Goal: Feedback & Contribution: Submit feedback/report problem

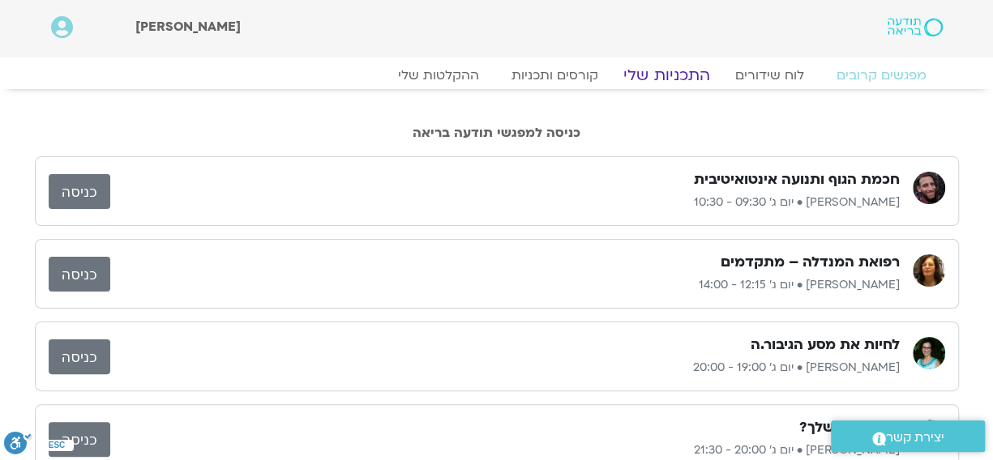
click at [672, 75] on link "התכניות שלי" at bounding box center [667, 75] width 126 height 19
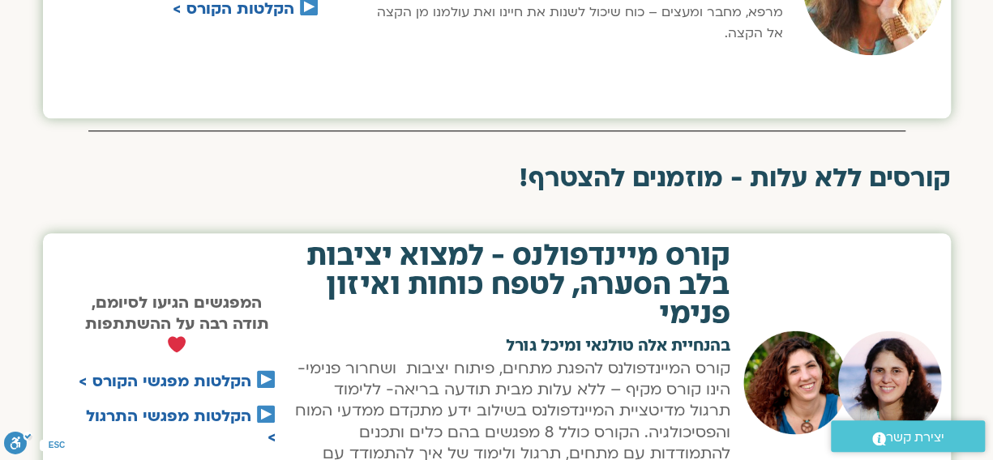
scroll to position [1207, 0]
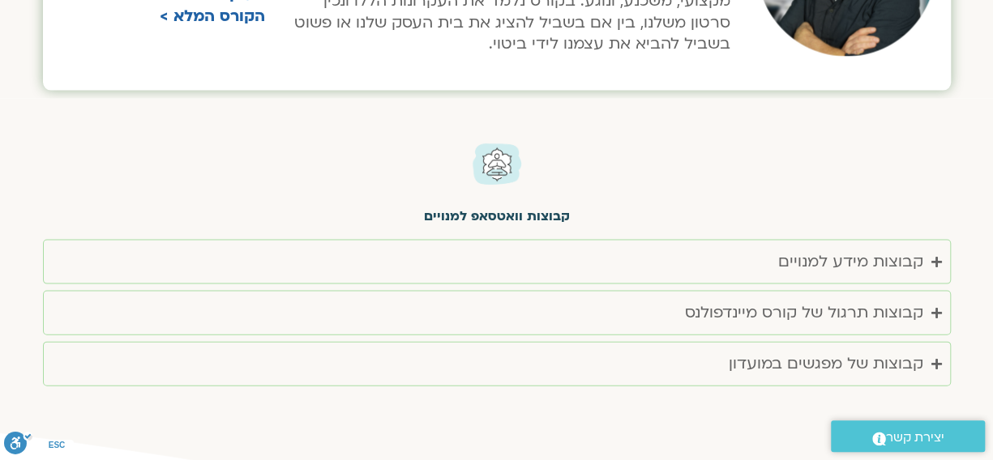
scroll to position [1609, 0]
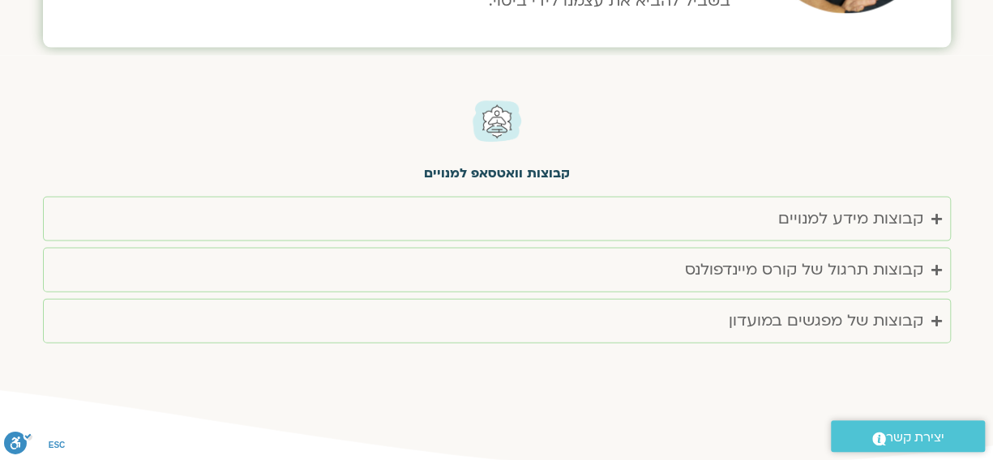
click at [984, 262] on section "קורס מיינדפולנס - למצוא יציבות בלב הסערה, לטפח כוחות ואיזון פנימי בהנחיית אלה ט…" at bounding box center [496, 264] width 993 height 417
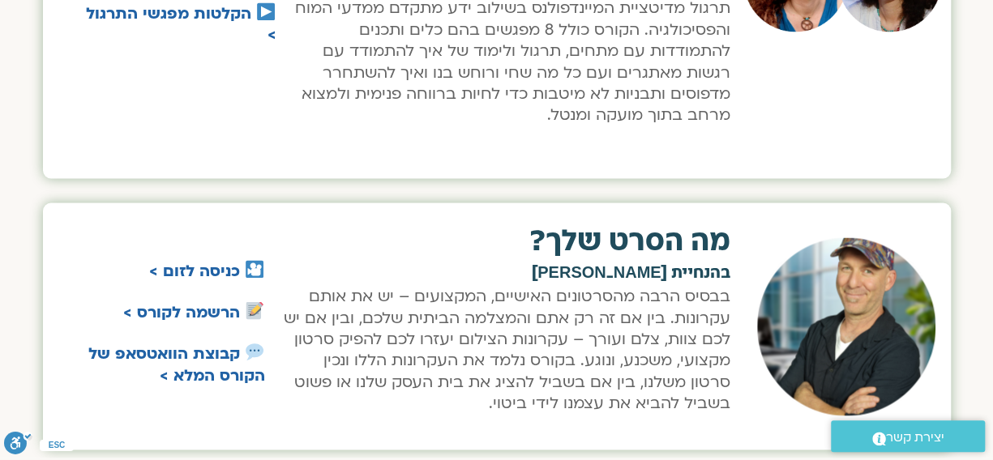
scroll to position [805, 0]
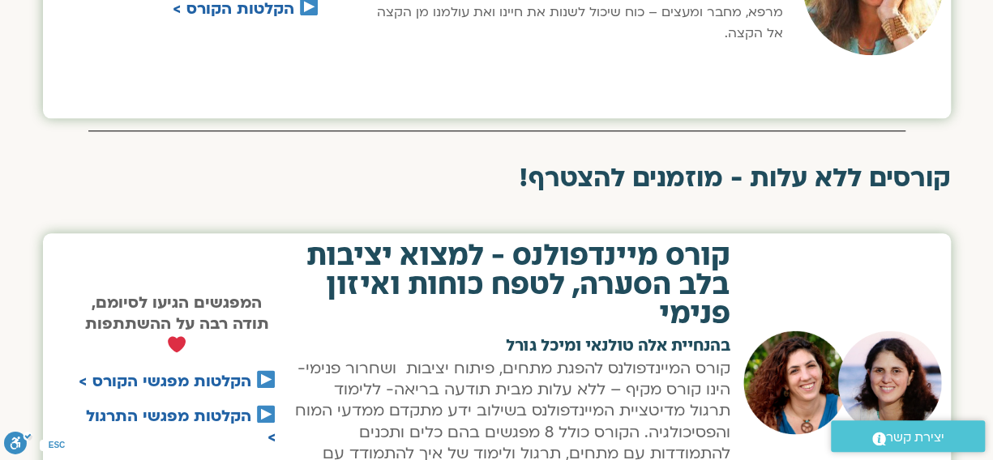
click at [305, 9] on img at bounding box center [309, 7] width 18 height 18
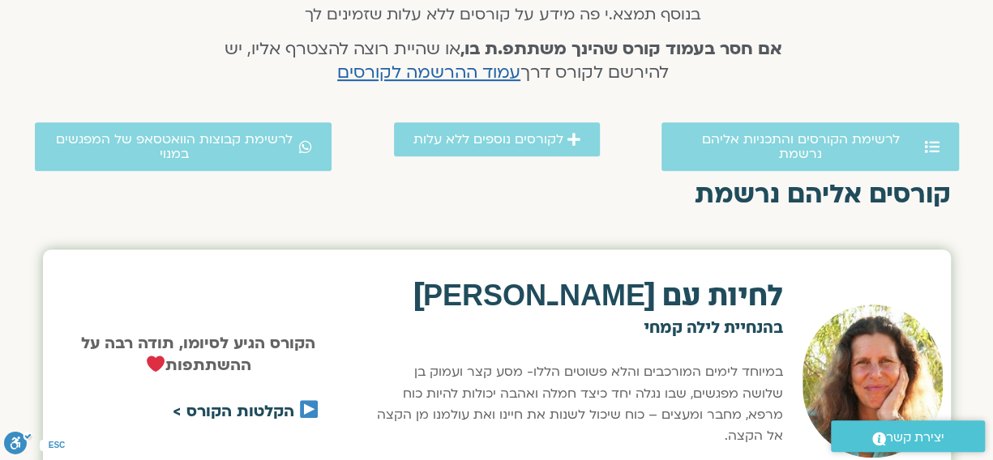
click at [275, 418] on link "הקלטות הקורס >" at bounding box center [234, 411] width 122 height 21
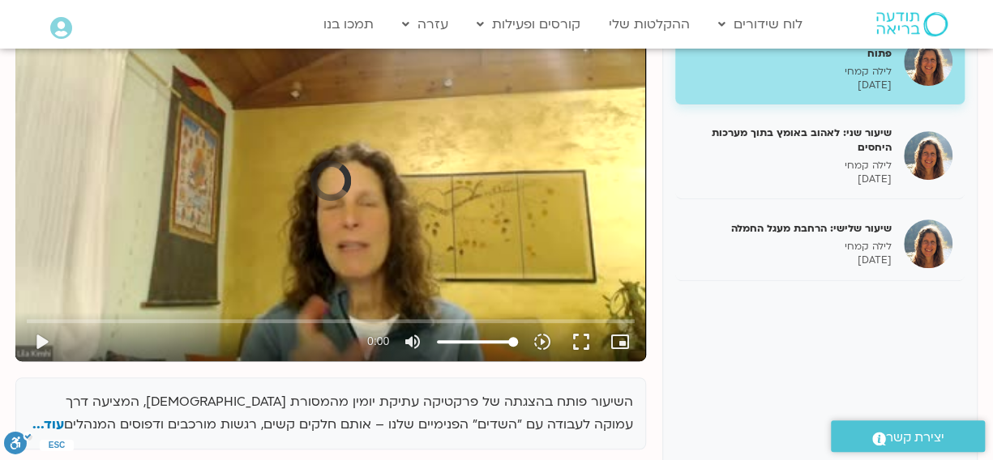
scroll to position [259, 0]
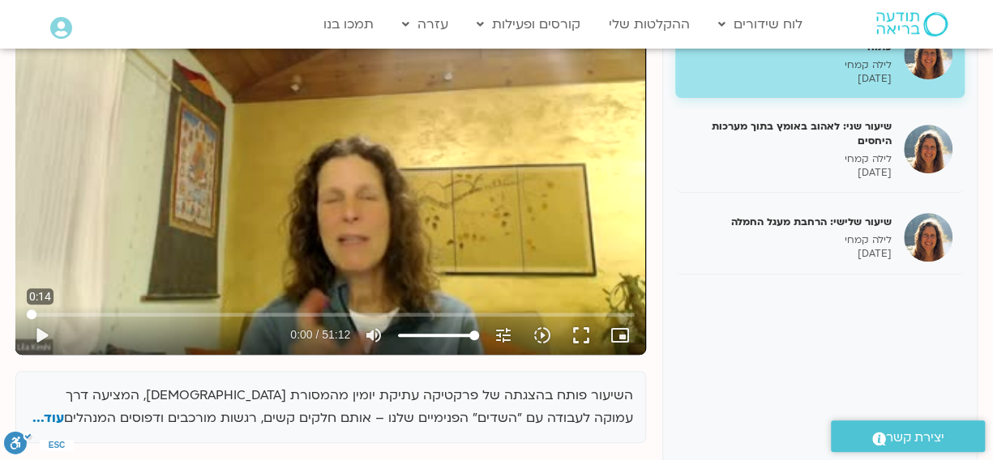
click at [34, 317] on input "Seek" at bounding box center [331, 315] width 608 height 10
click at [41, 335] on button "play_arrow" at bounding box center [41, 335] width 39 height 39
click at [41, 335] on button "pause" at bounding box center [41, 335] width 39 height 39
click at [41, 317] on input "Seek" at bounding box center [331, 315] width 608 height 10
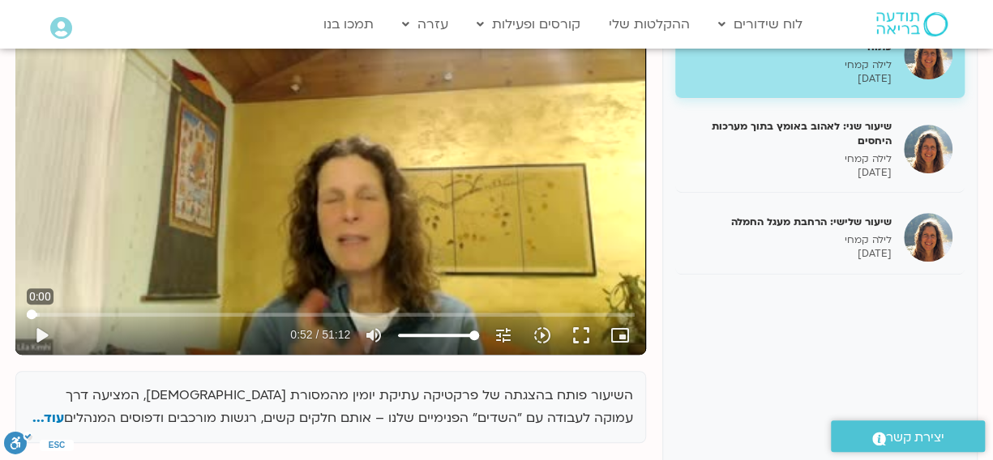
click at [27, 316] on input "Seek" at bounding box center [331, 315] width 608 height 10
click at [41, 331] on button "play_arrow" at bounding box center [41, 335] width 39 height 39
click at [41, 331] on button "pause" at bounding box center [41, 335] width 39 height 39
type input "1.513282"
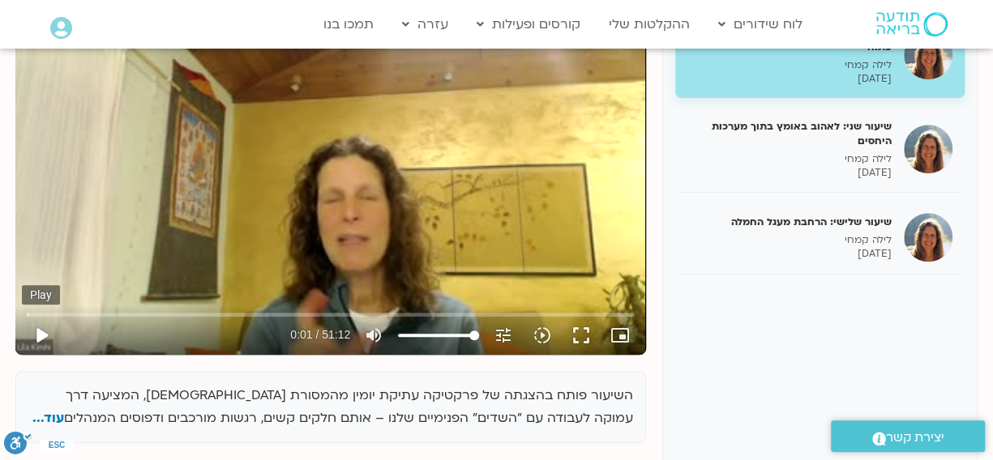
click at [41, 331] on button "play_arrow" at bounding box center [41, 335] width 39 height 39
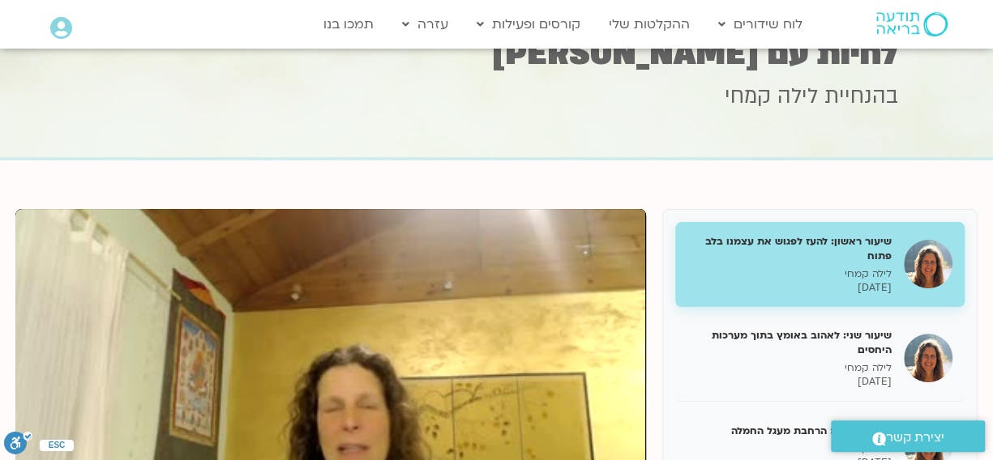
scroll to position [23, -36]
type input "20.151684"
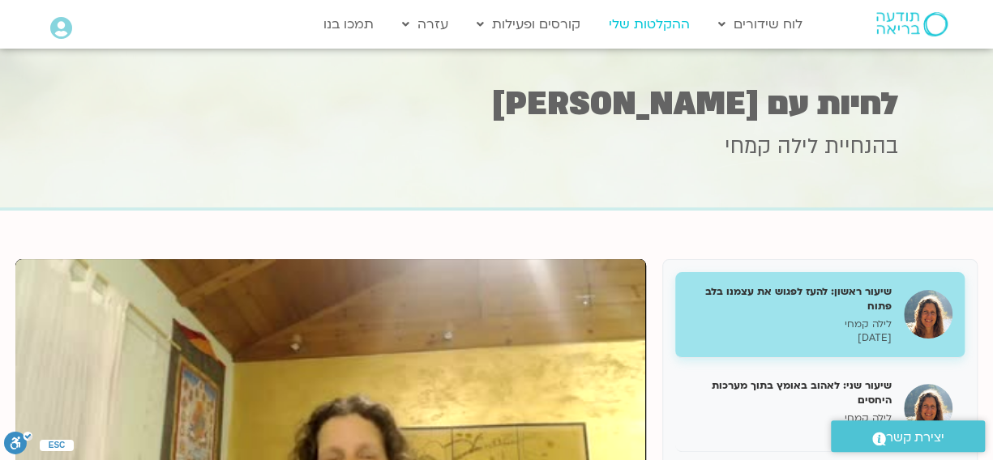
click at [642, 23] on link "ההקלטות שלי" at bounding box center [648, 24] width 97 height 31
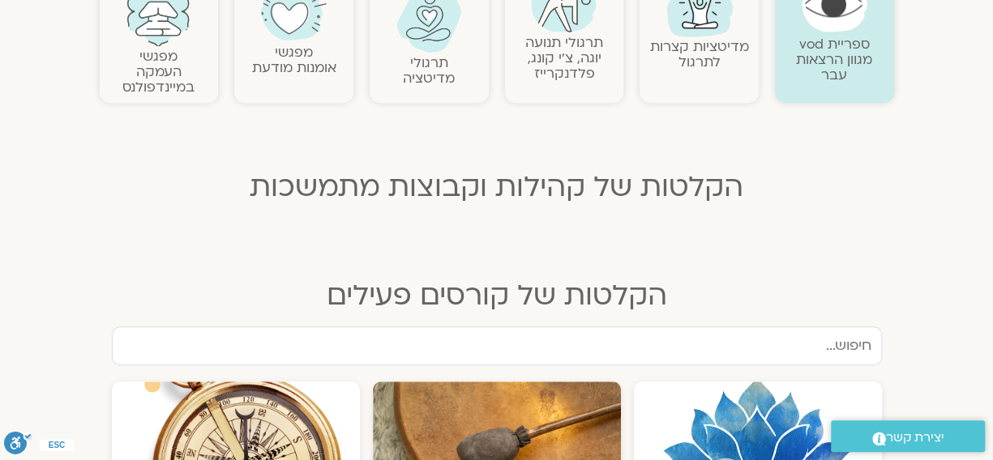
scroll to position [805, 0]
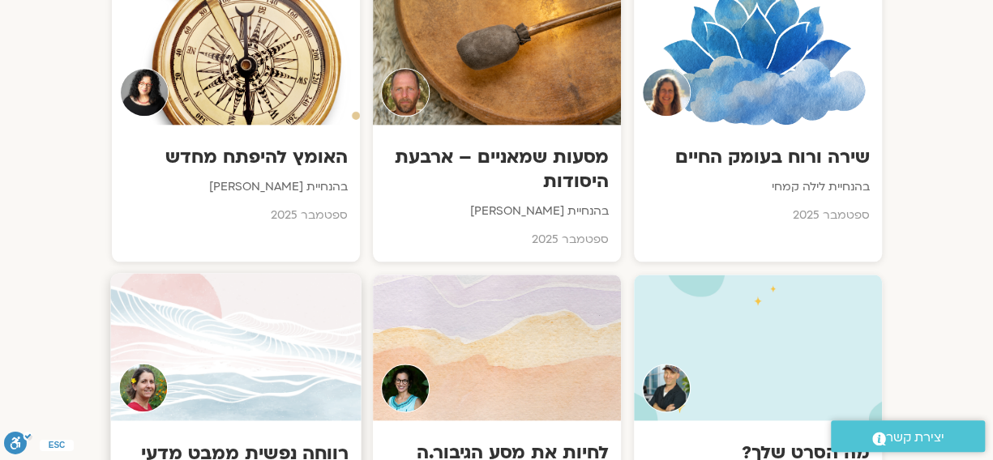
click at [271, 416] on div at bounding box center [235, 346] width 250 height 147
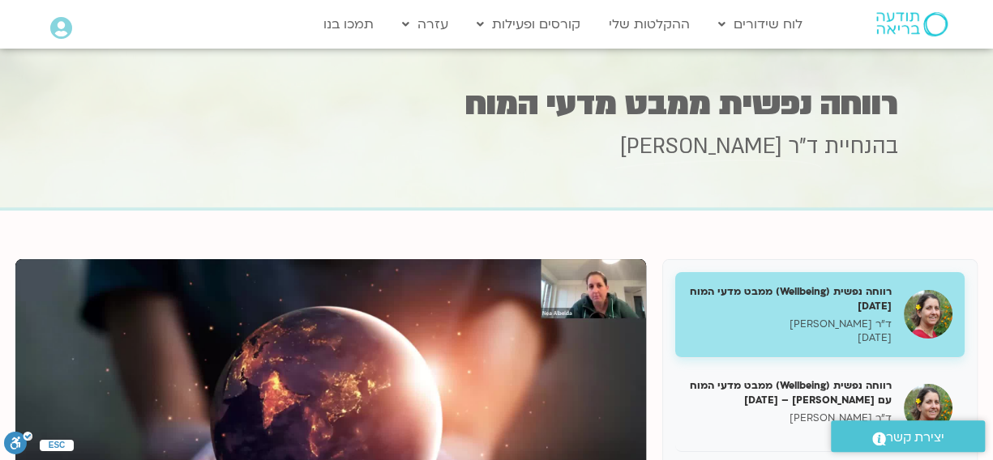
click at [873, 292] on h5 "רווחה נפשית (Wellbeing) ממבט מדעי המוח [DATE]" at bounding box center [789, 297] width 204 height 29
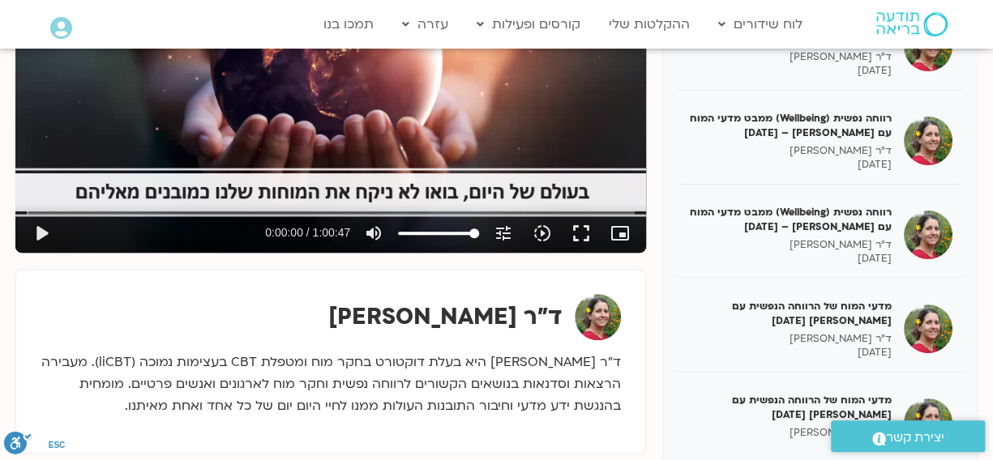
scroll to position [284, 0]
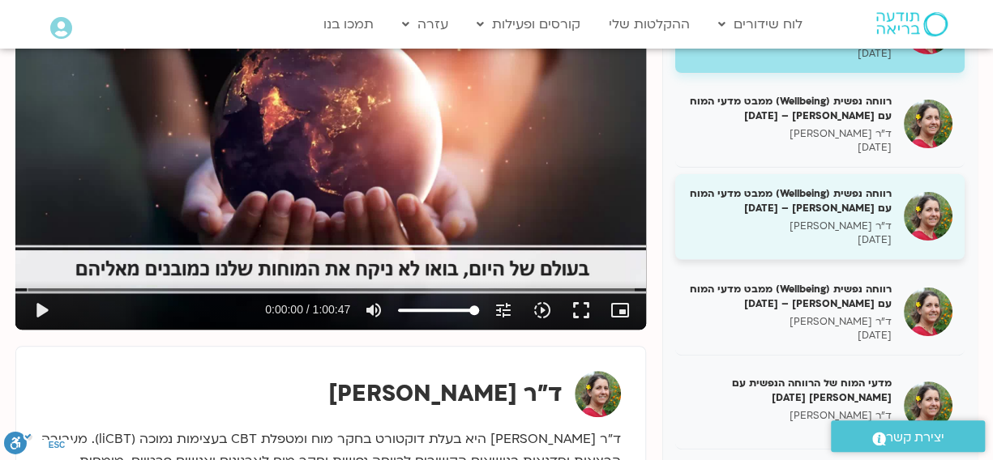
click at [826, 214] on h5 "רווחה נפשית (Wellbeing) ממבט מדעי המוח עם נועה אלבלדה – 14/02/25" at bounding box center [789, 200] width 204 height 29
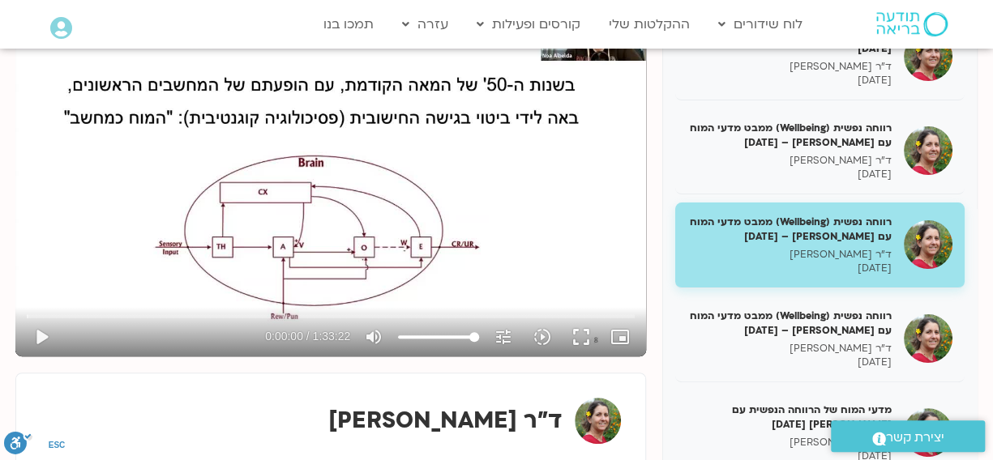
scroll to position [284, 0]
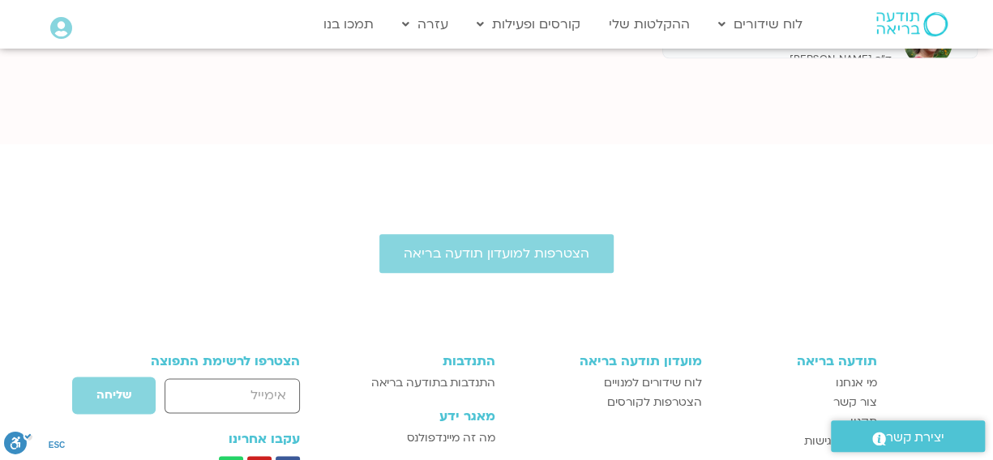
scroll to position [365, 0]
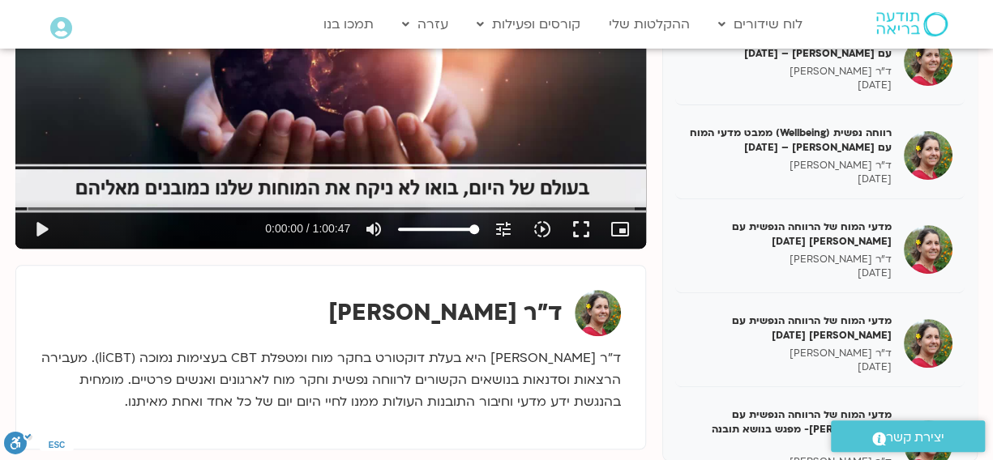
click at [980, 71] on div "רווחה נפשית (Wellbeing) ממבט מדעי המוח 31/01/25 ד"ר נועה אלבלדה 31/01/2025 רווח…" at bounding box center [496, 188] width 978 height 604
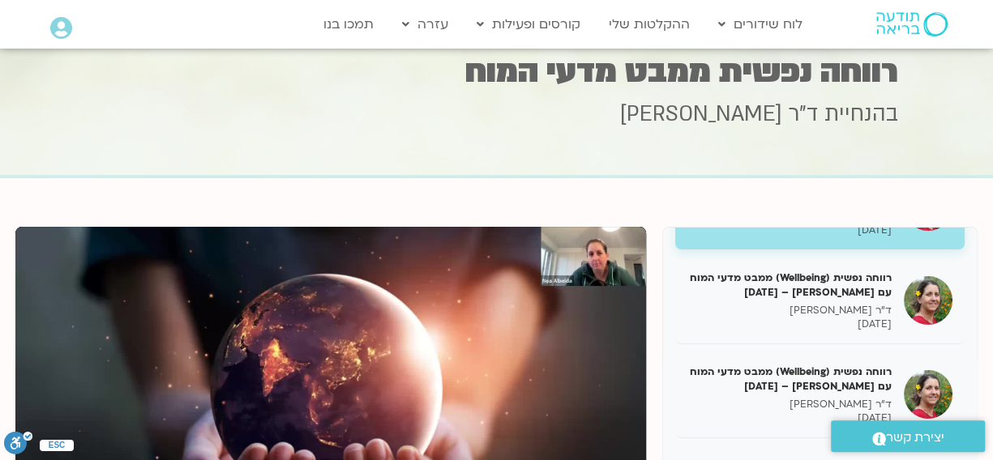
scroll to position [0, 0]
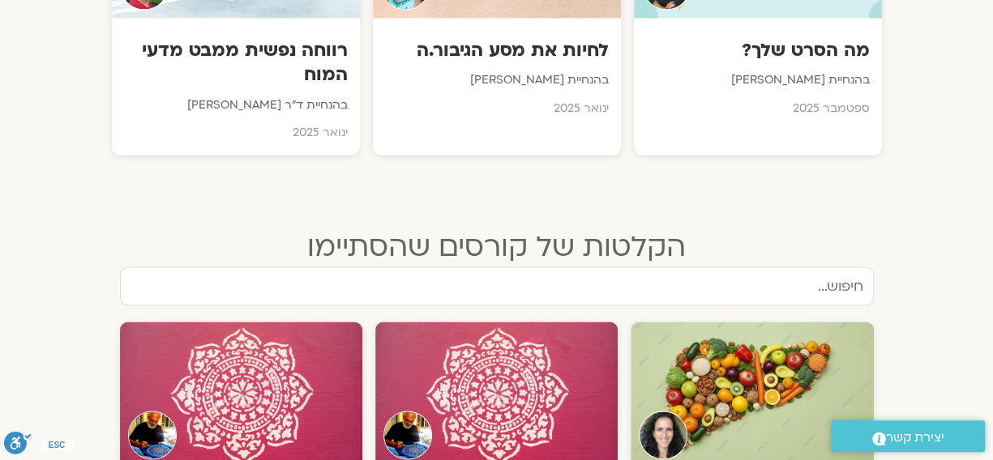
scroll to position [1609, 0]
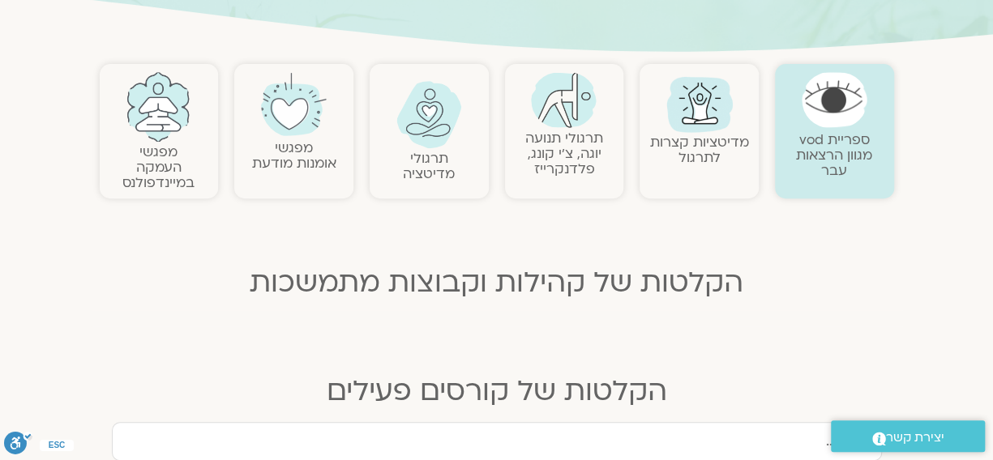
scroll to position [304, 0]
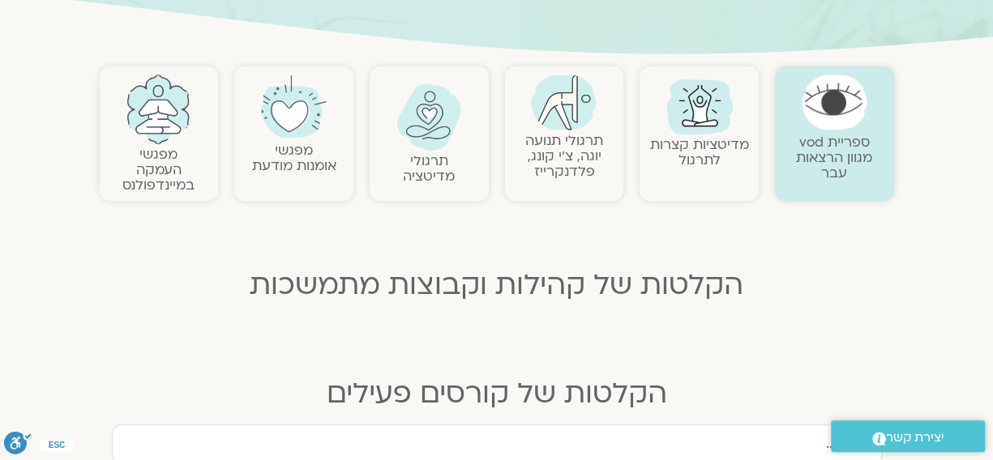
click at [173, 153] on link "מפגשי העמקה במיינדפולנס" at bounding box center [158, 169] width 72 height 49
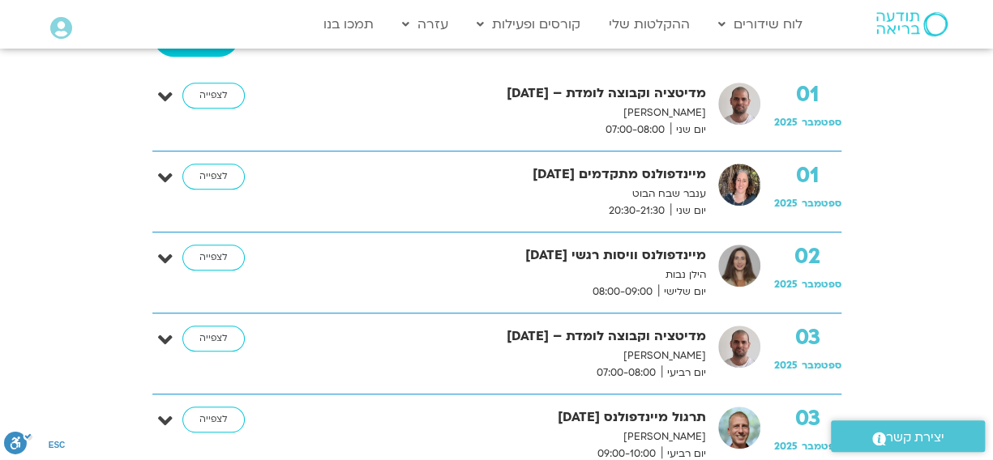
scroll to position [801, 0]
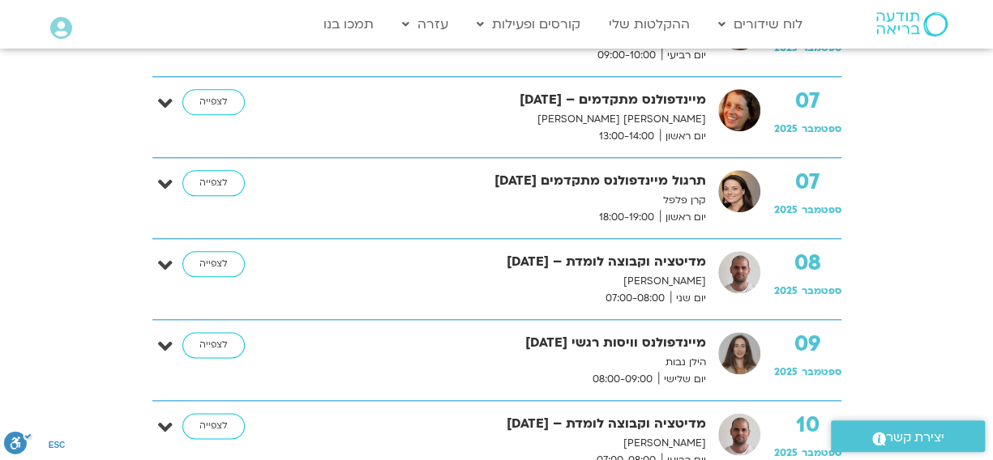
click at [988, 331] on section "הכל ינואר פברואר מרץ אפריל [PERSON_NAME] יוני יולי אוגוסט ספטמבר [DATE] סנגהה ל…" at bounding box center [496, 183] width 993 height 1198
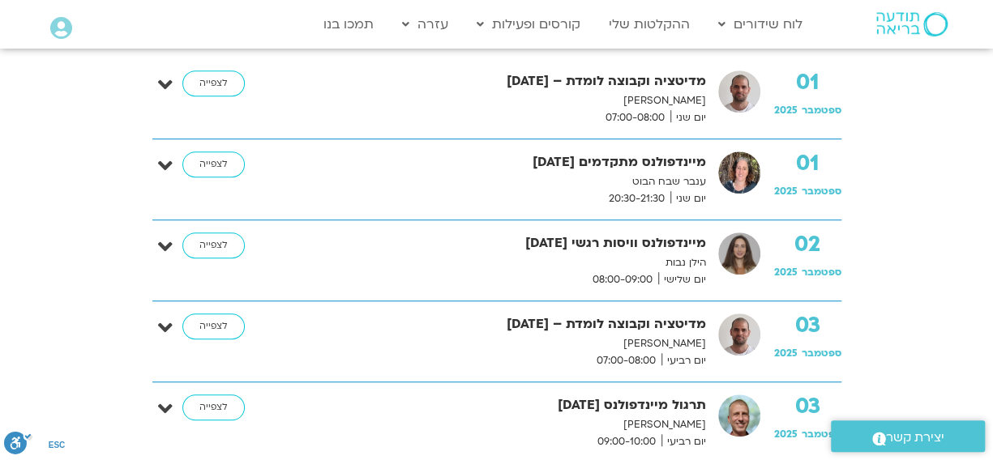
scroll to position [413, 0]
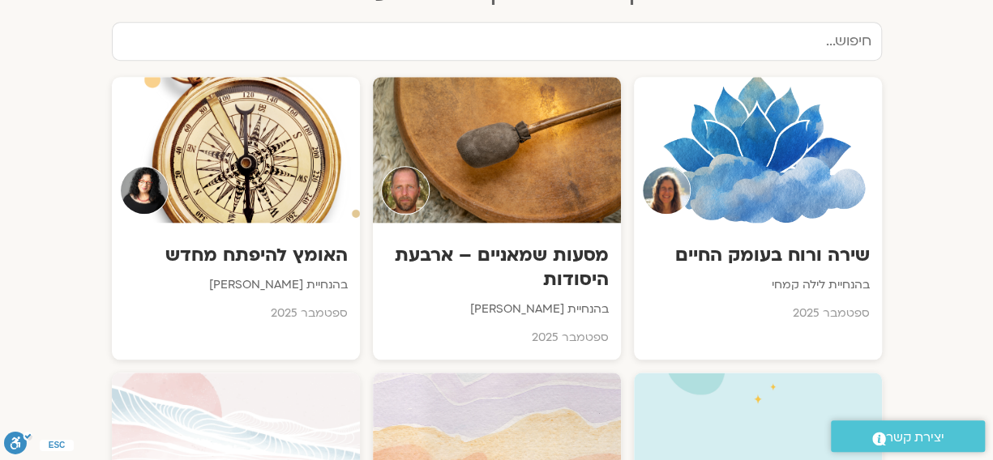
scroll to position [304, 0]
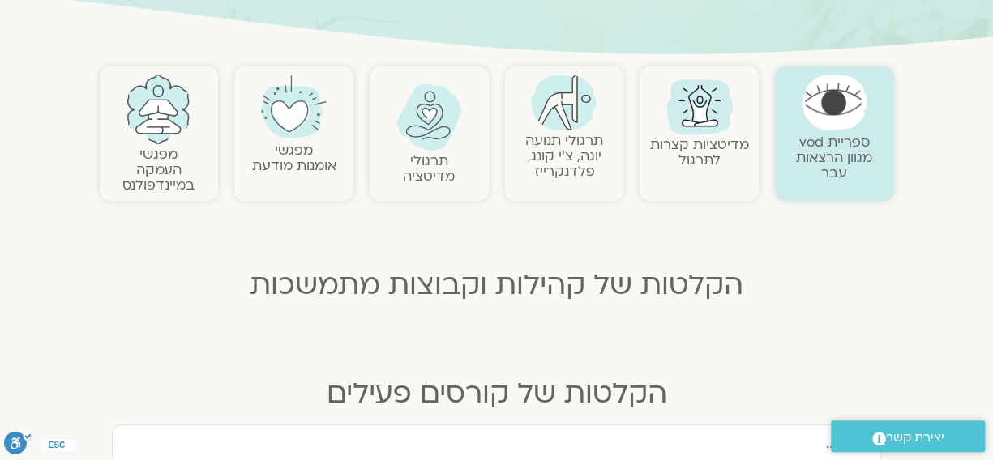
drag, startPoint x: 993, startPoint y: 36, endPoint x: 271, endPoint y: 124, distance: 728.1
click at [271, 124] on img at bounding box center [294, 108] width 66 height 66
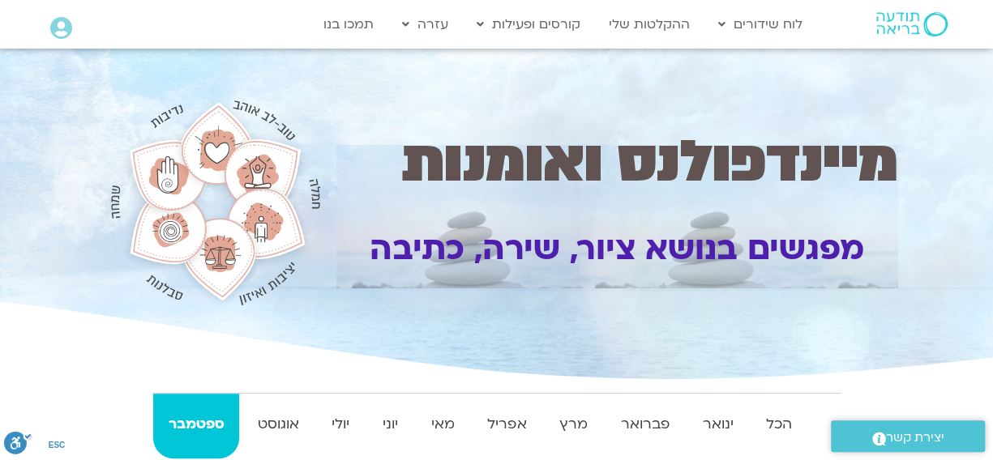
click at [930, 156] on div at bounding box center [496, 217] width 993 height 336
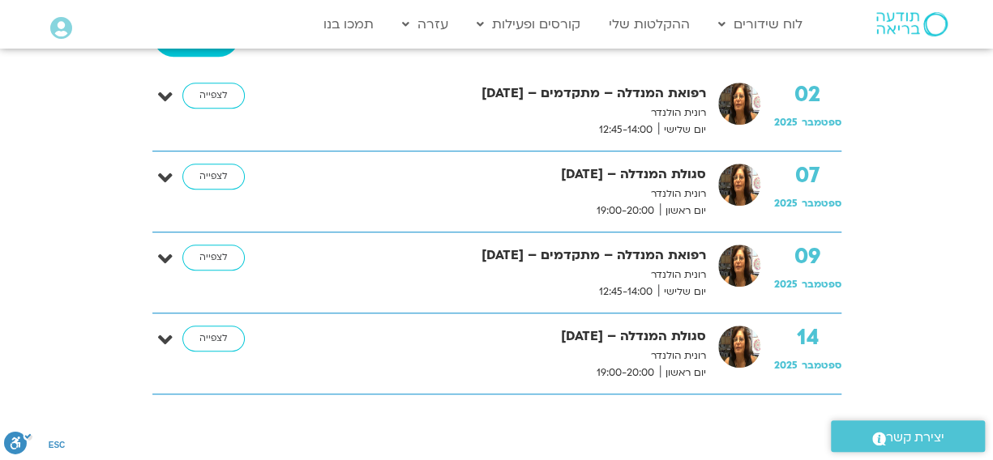
scroll to position [805, 0]
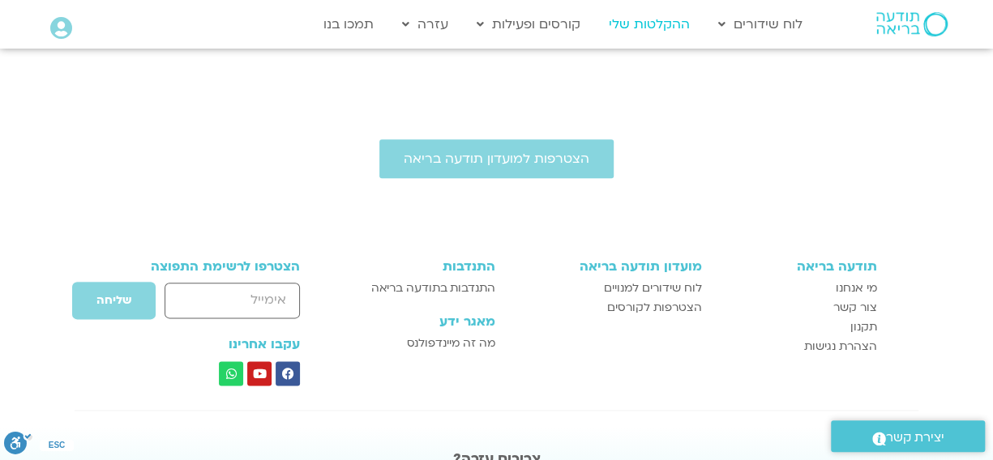
click at [682, 18] on link "ההקלטות שלי" at bounding box center [648, 24] width 97 height 31
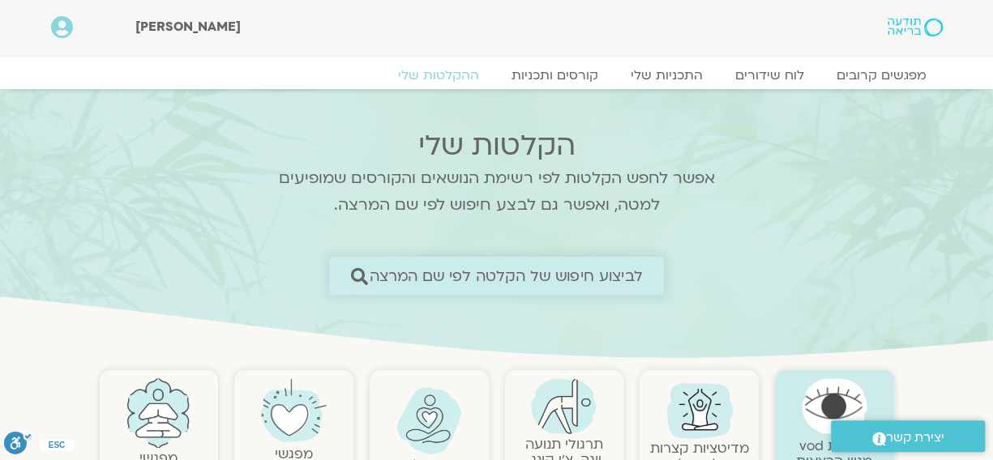
click at [606, 277] on span "לביצוע חיפוש של הקלטה לפי שם המרצה" at bounding box center [505, 275] width 273 height 17
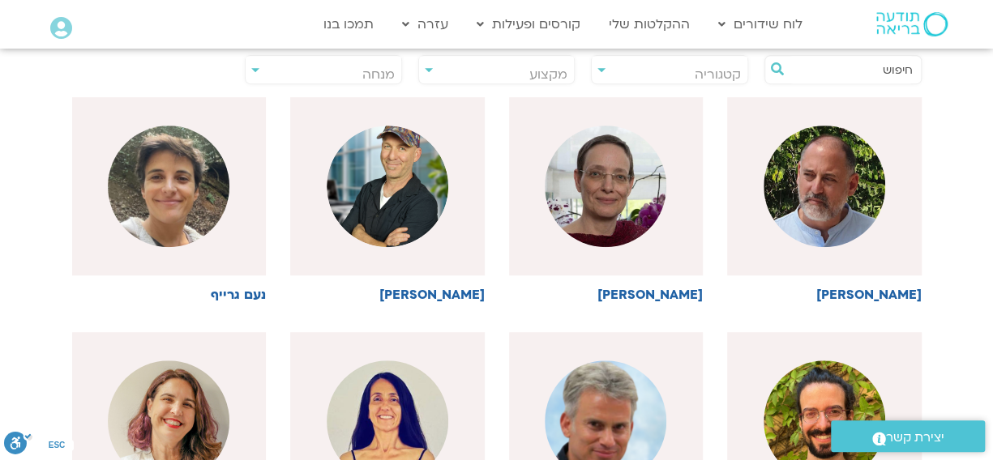
scroll to position [805, 0]
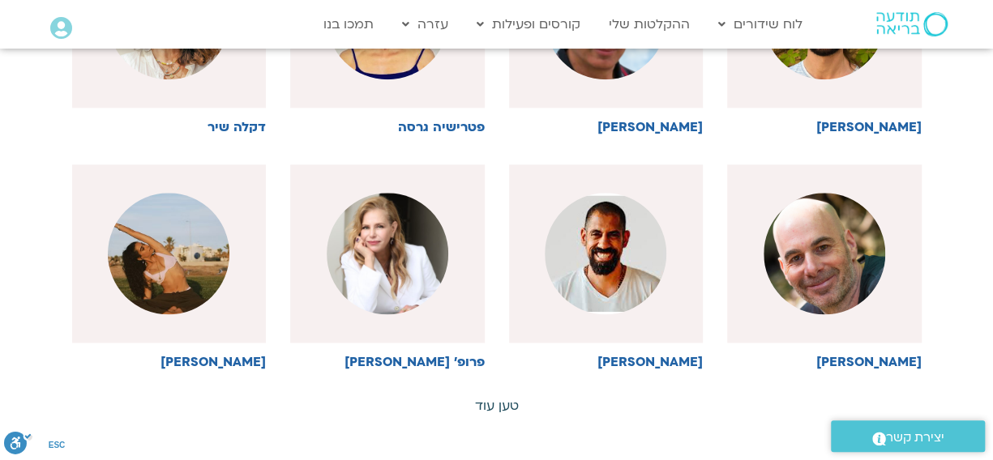
click at [493, 399] on link "טען עוד" at bounding box center [497, 406] width 44 height 18
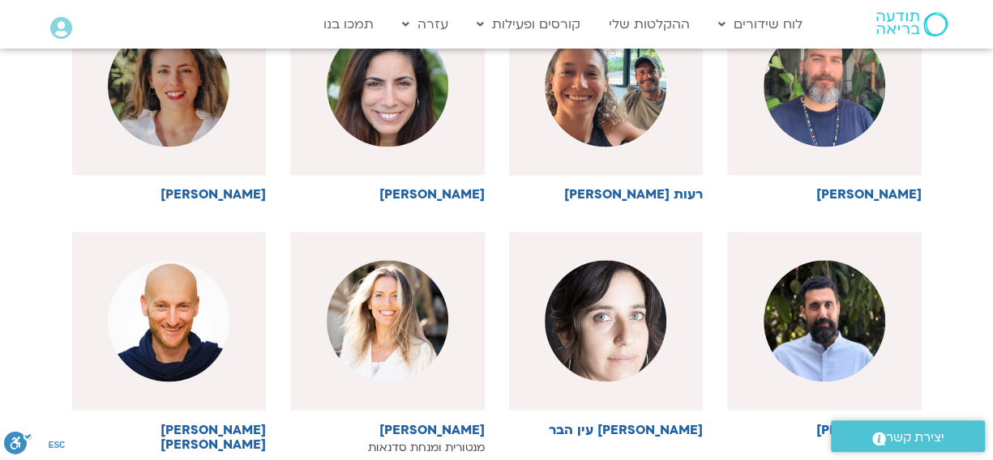
scroll to position [1609, 0]
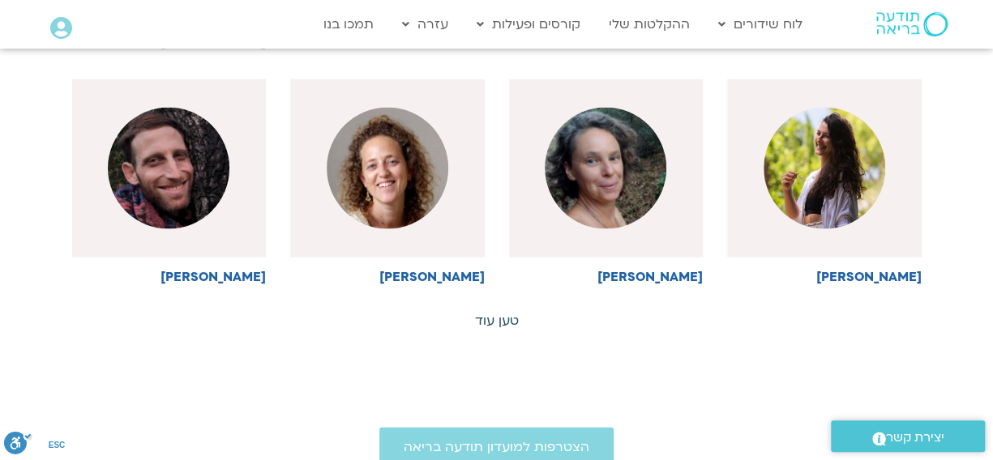
click at [494, 317] on link "טען עוד" at bounding box center [497, 321] width 44 height 18
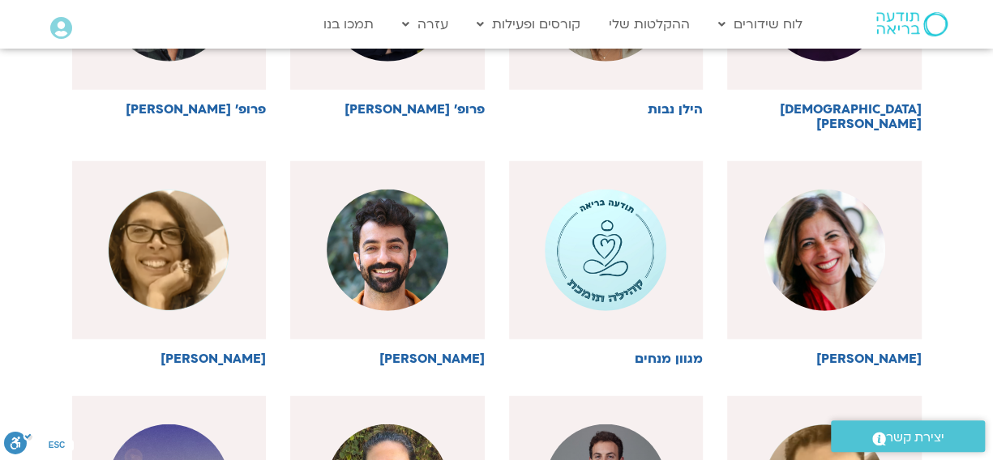
scroll to position [2414, 0]
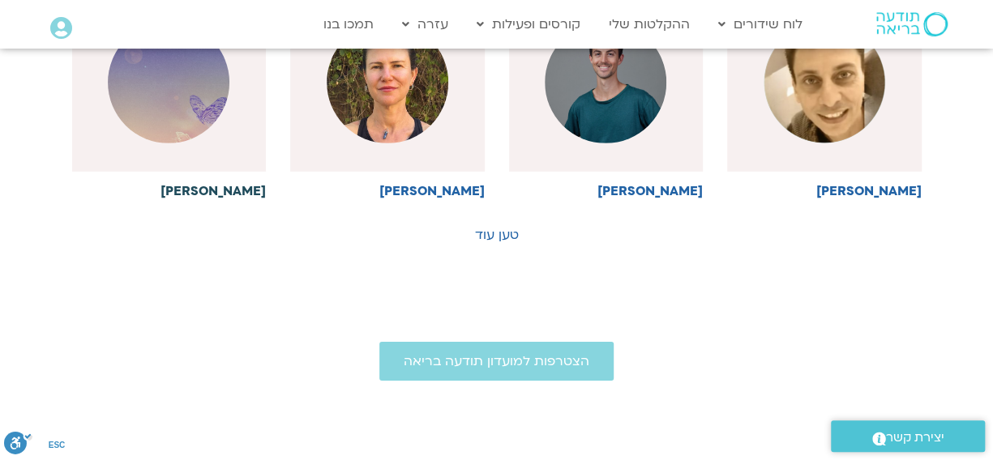
click at [147, 68] on img at bounding box center [169, 83] width 122 height 122
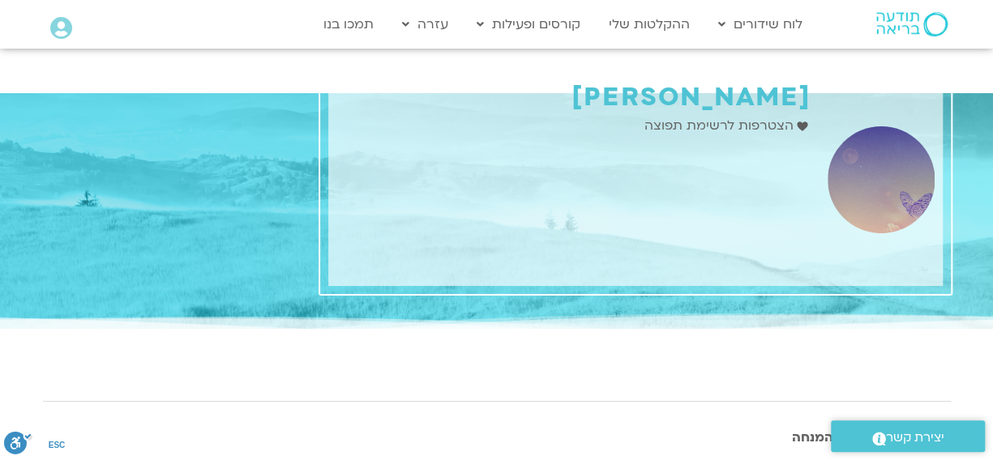
click at [802, 126] on icon at bounding box center [801, 127] width 11 height 10
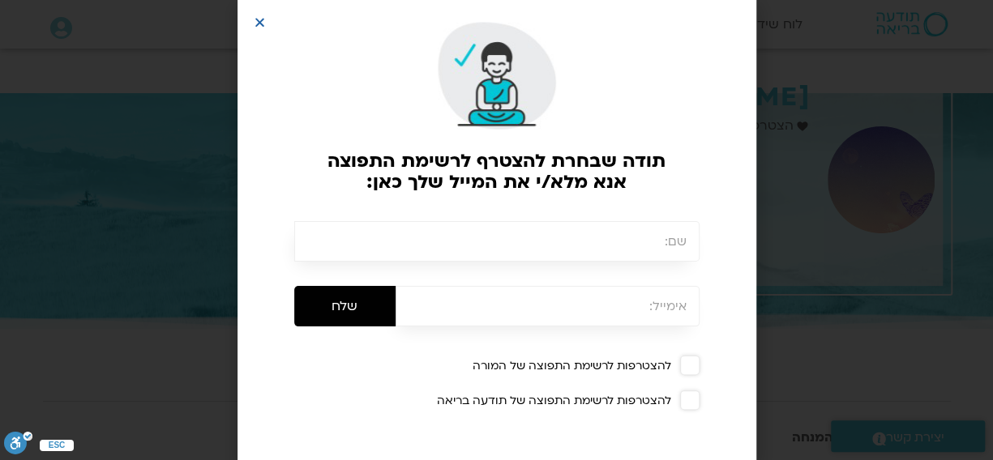
click at [663, 247] on input "text" at bounding box center [496, 241] width 405 height 41
type input "A"
type input "[PERSON_NAME]"
click at [648, 312] on input "email" at bounding box center [547, 306] width 304 height 41
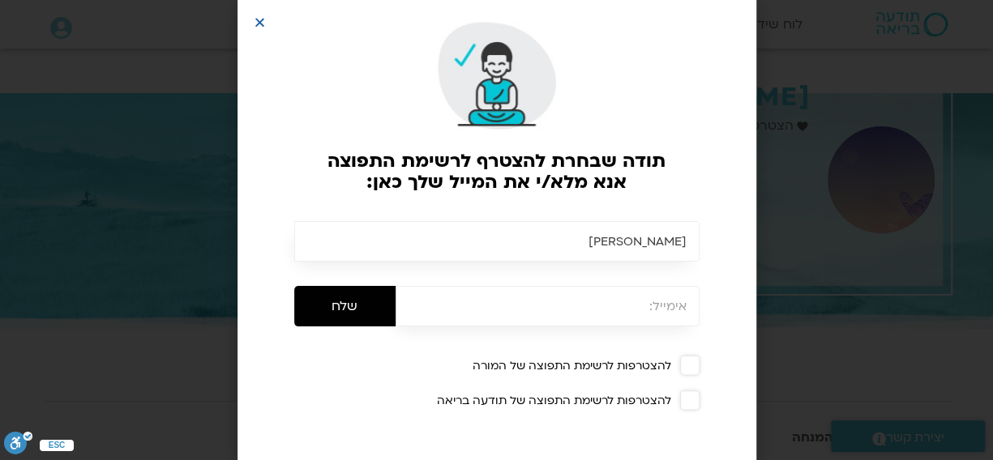
type input "[EMAIL_ADDRESS][DOMAIN_NAME]"
click at [692, 365] on span at bounding box center [689, 365] width 19 height 19
click at [690, 395] on span at bounding box center [689, 400] width 19 height 19
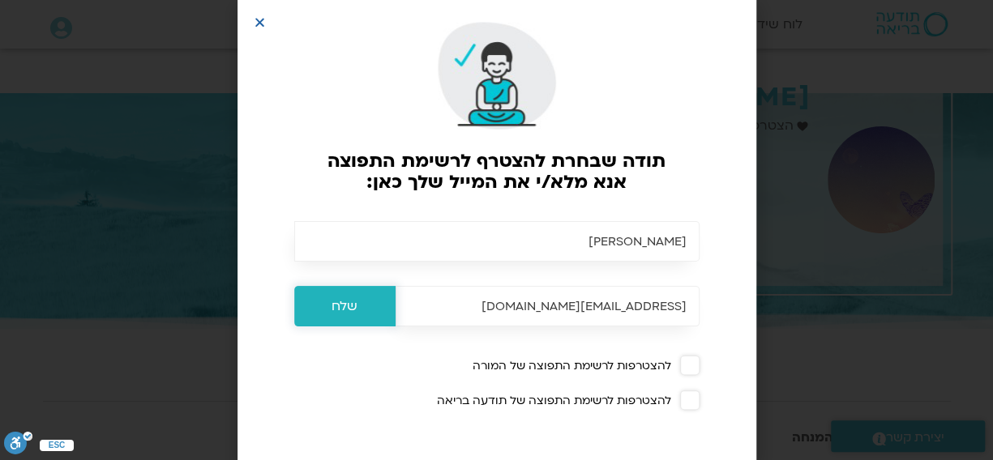
click at [357, 307] on input "שלח" at bounding box center [344, 306] width 101 height 41
